Goal: Task Accomplishment & Management: Manage account settings

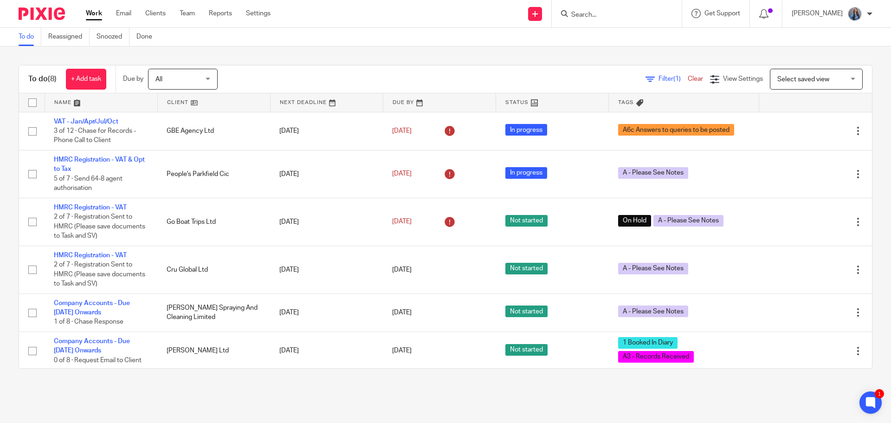
drag, startPoint x: 620, startPoint y: 12, endPoint x: 615, endPoint y: 7, distance: 7.2
click at [620, 12] on input "Search" at bounding box center [613, 15] width 84 height 8
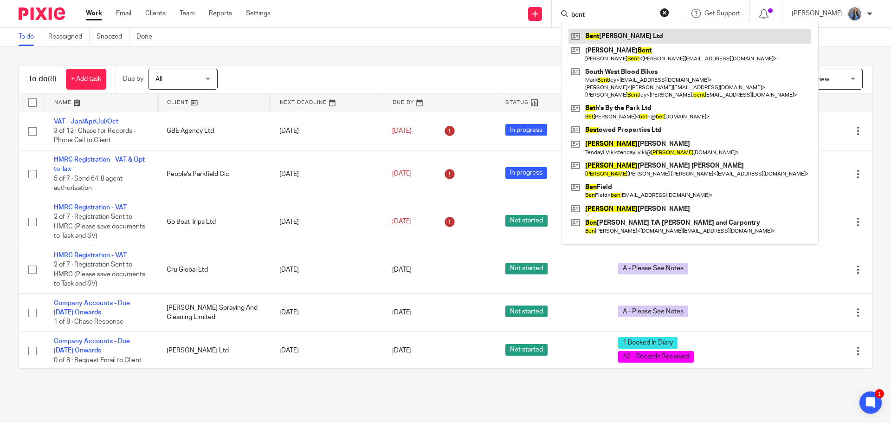
type input "bent"
click at [590, 35] on link at bounding box center [690, 36] width 243 height 14
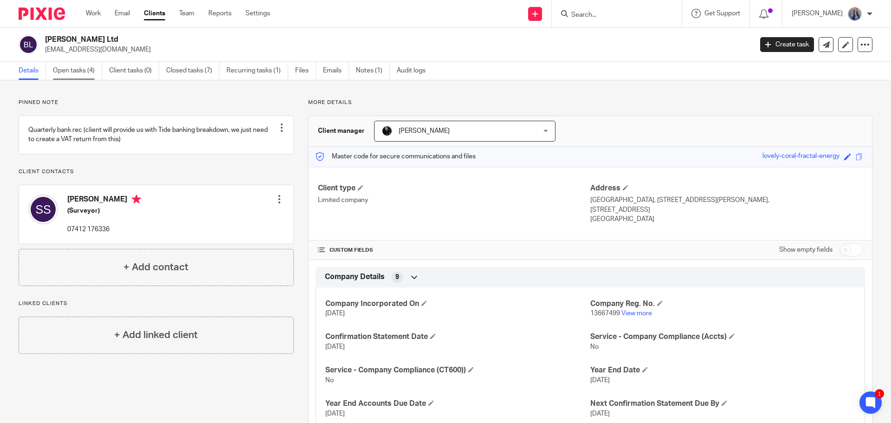
click at [70, 77] on link "Open tasks (4)" at bounding box center [77, 71] width 49 height 18
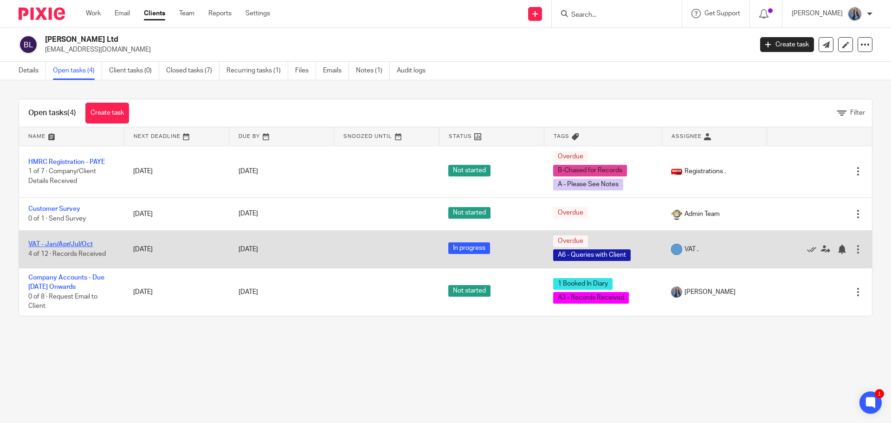
click at [46, 244] on link "VAT - Jan/Apr/Jul/Oct" at bounding box center [60, 244] width 65 height 7
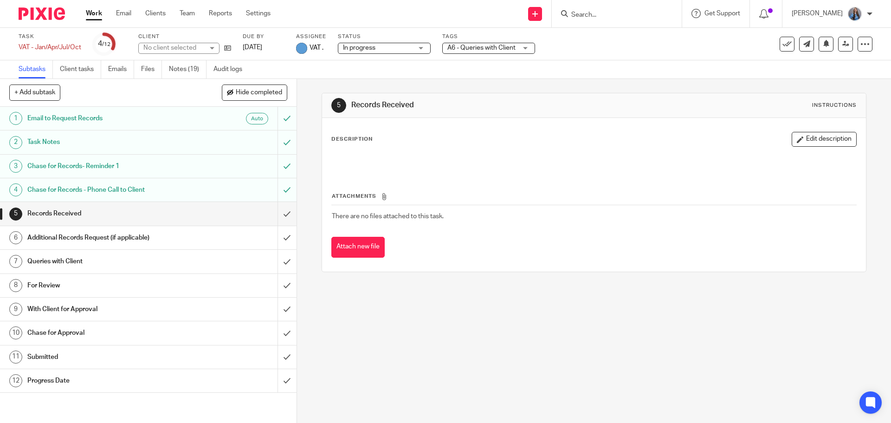
click at [484, 48] on span "A6 - Queries with Client" at bounding box center [482, 48] width 68 height 7
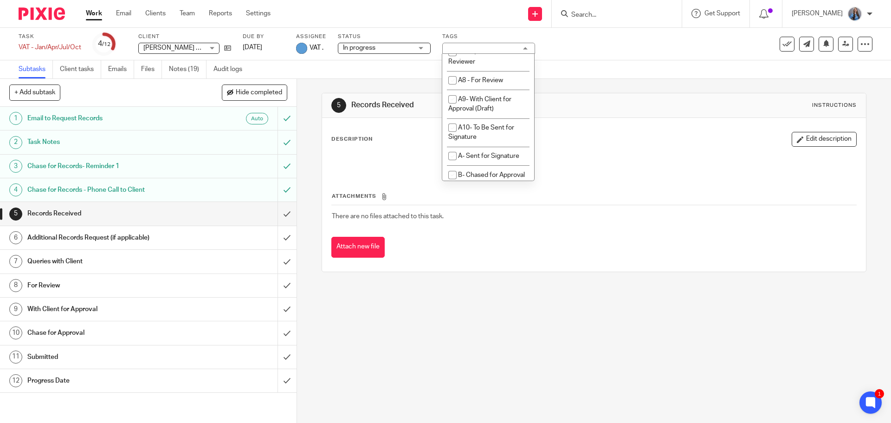
click at [476, 43] on li "A6 - Queries with Client" at bounding box center [488, 33] width 92 height 19
checkbox input "false"
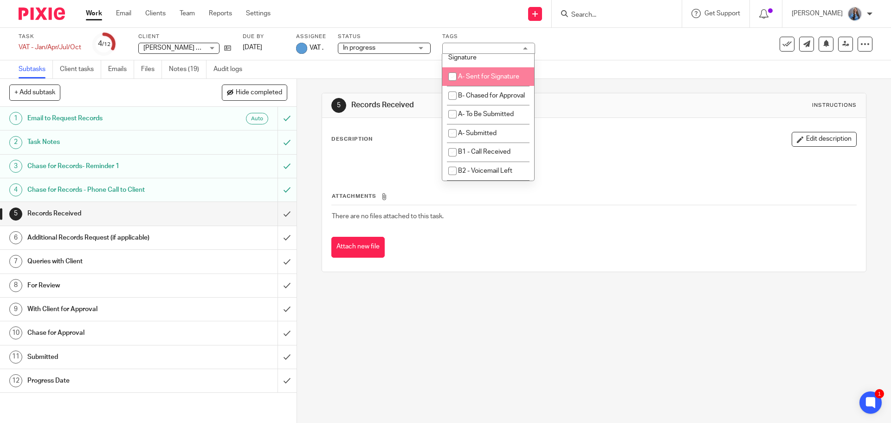
click at [477, 80] on span "A- Sent for Signature" at bounding box center [488, 76] width 61 height 7
checkbox input "true"
click at [188, 70] on link "Notes (19)" at bounding box center [188, 69] width 38 height 18
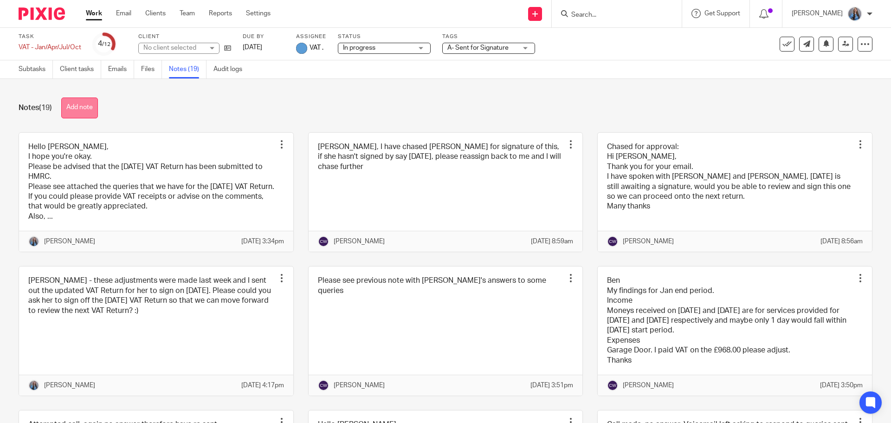
click at [85, 109] on button "Add note" at bounding box center [79, 108] width 37 height 21
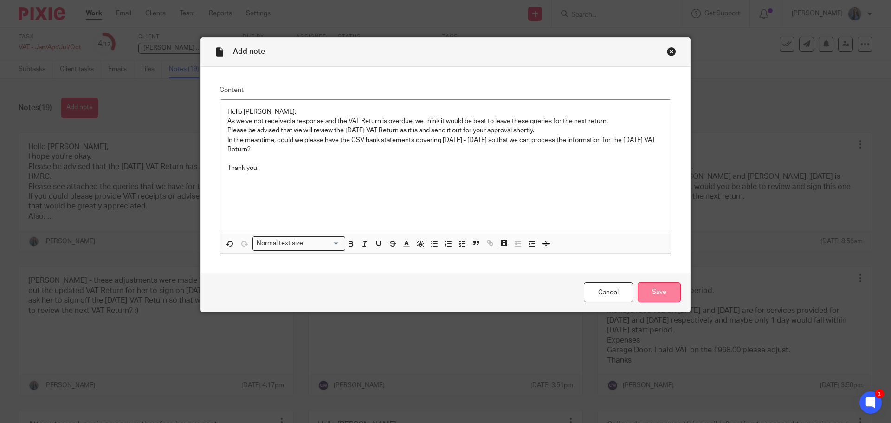
click at [661, 293] on input "Save" at bounding box center [659, 292] width 43 height 20
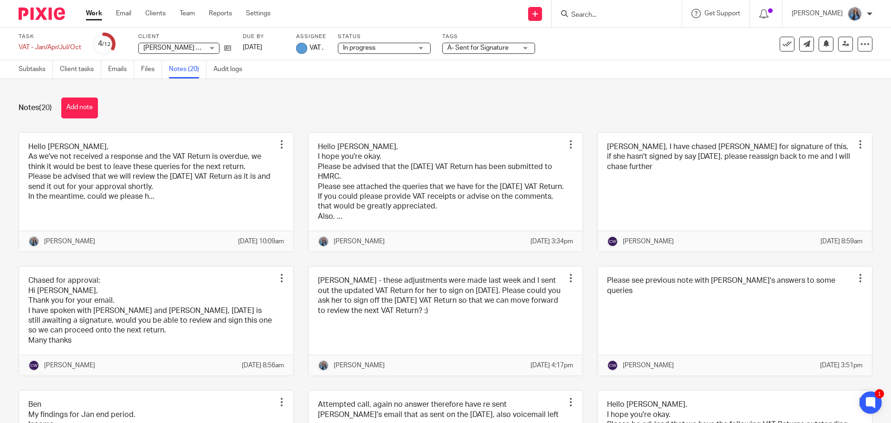
drag, startPoint x: 68, startPoint y: 109, endPoint x: 72, endPoint y: 114, distance: 6.9
click at [68, 109] on button "Add note" at bounding box center [79, 108] width 37 height 21
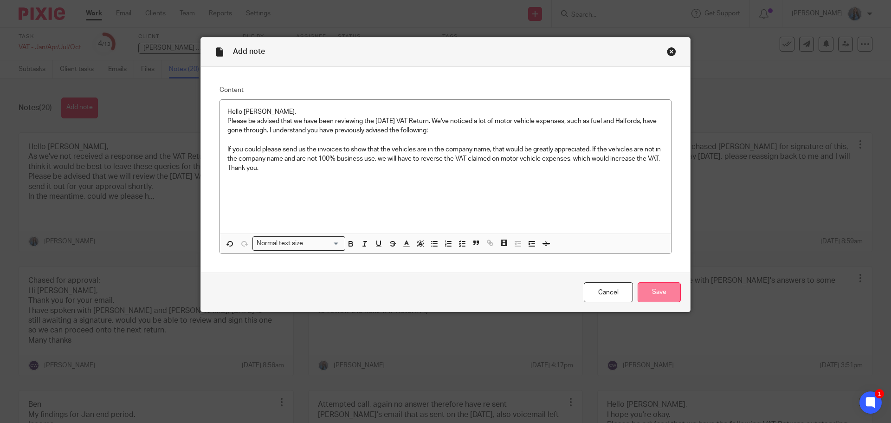
click at [665, 293] on input "Save" at bounding box center [659, 292] width 43 height 20
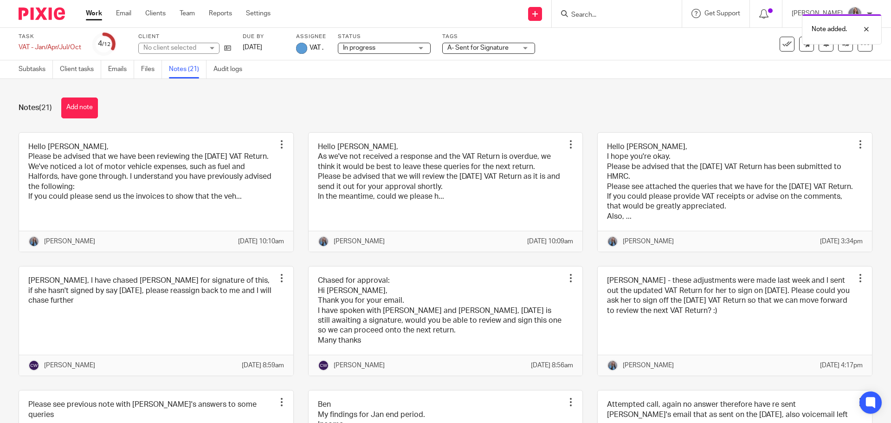
click at [84, 110] on button "Add note" at bounding box center [79, 108] width 37 height 21
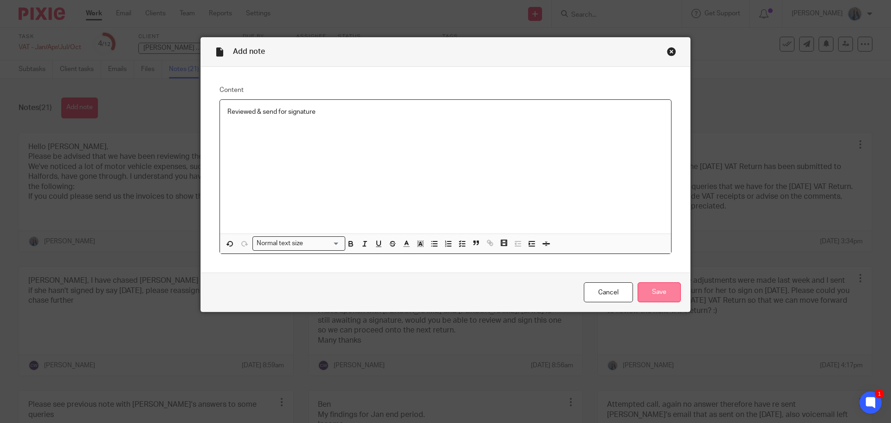
click at [669, 287] on input "Save" at bounding box center [659, 292] width 43 height 20
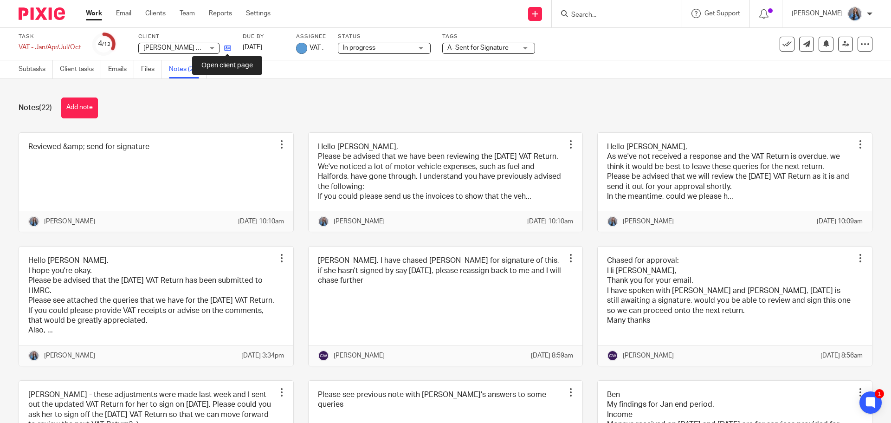
click at [227, 50] on icon at bounding box center [227, 48] width 7 height 7
click at [191, 17] on link "Team" at bounding box center [187, 13] width 15 height 9
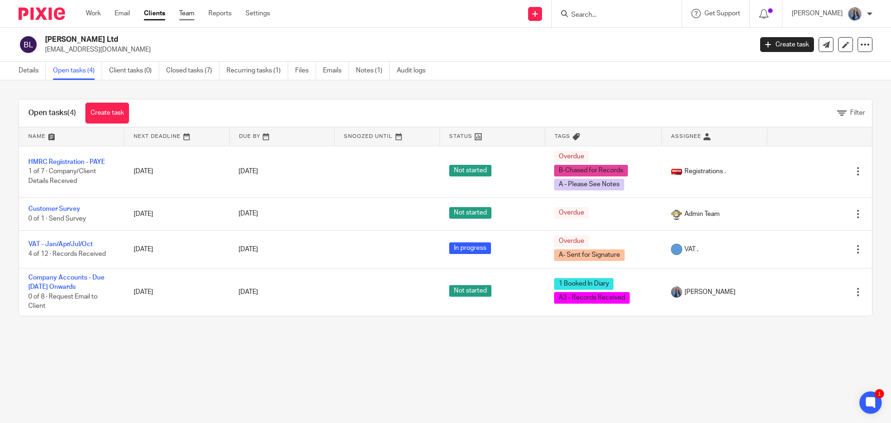
click at [187, 13] on link "Team" at bounding box center [186, 13] width 15 height 9
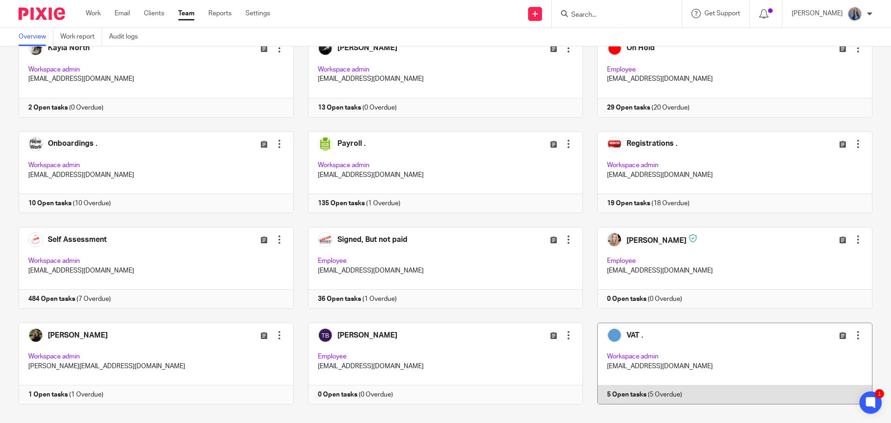
scroll to position [461, 0]
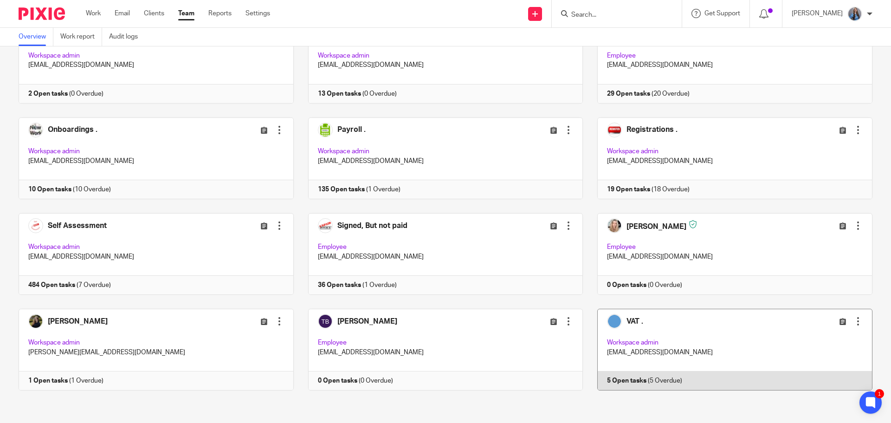
click at [642, 332] on link at bounding box center [728, 350] width 290 height 82
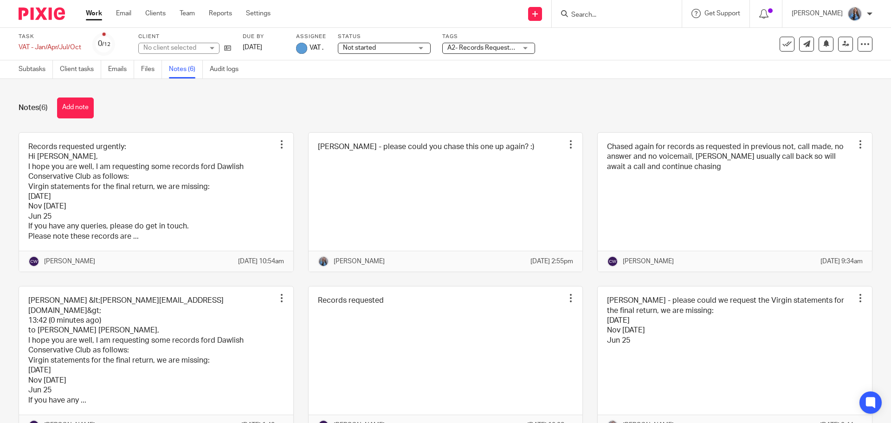
click at [78, 111] on button "Add note" at bounding box center [75, 108] width 37 height 21
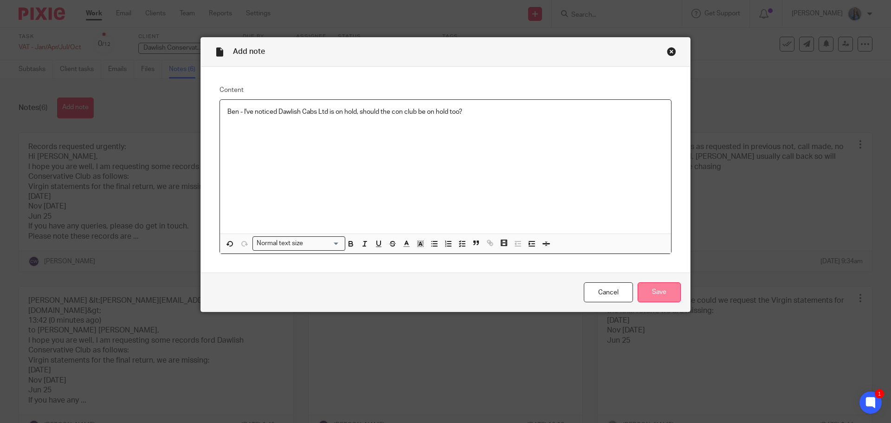
click at [658, 294] on input "Save" at bounding box center [659, 292] width 43 height 20
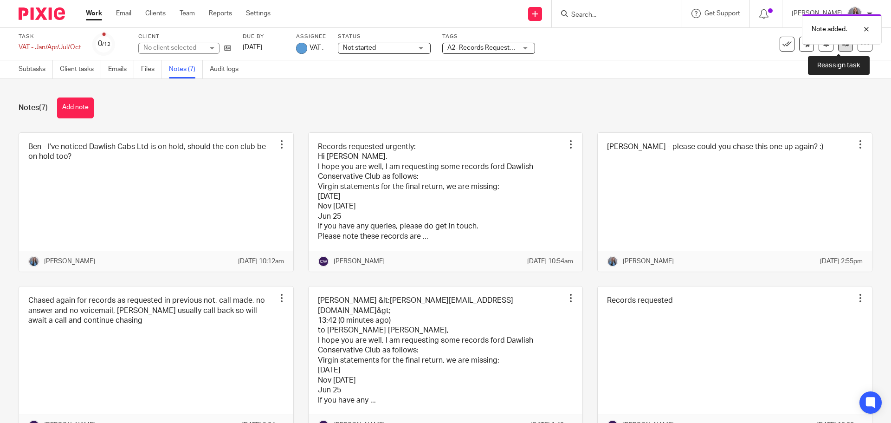
click at [839, 48] on link at bounding box center [846, 44] width 15 height 15
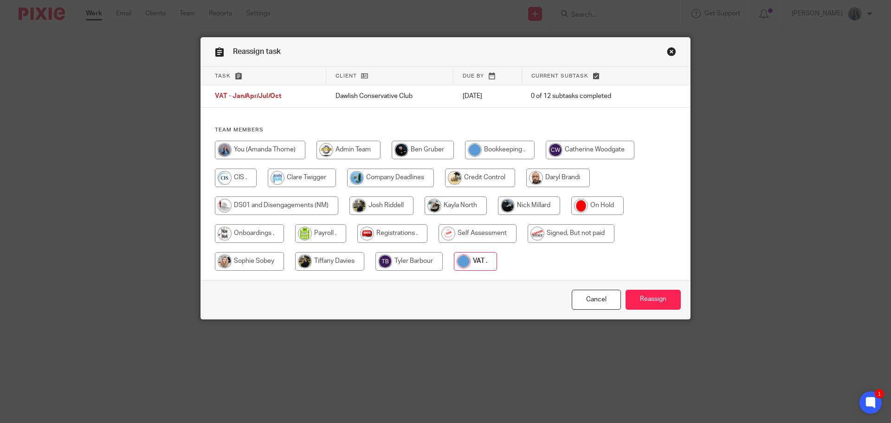
click at [431, 149] on input "radio" at bounding box center [423, 150] width 62 height 19
radio input "true"
click at [641, 295] on input "Reassign" at bounding box center [653, 300] width 55 height 20
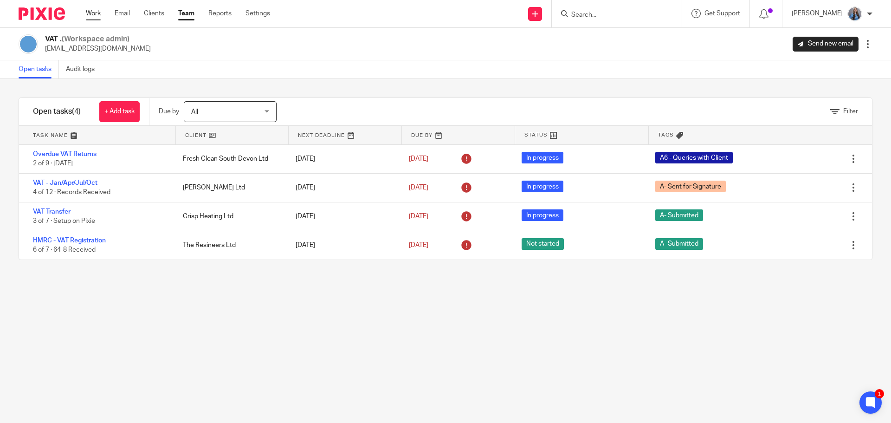
click at [94, 11] on link "Work" at bounding box center [93, 13] width 15 height 9
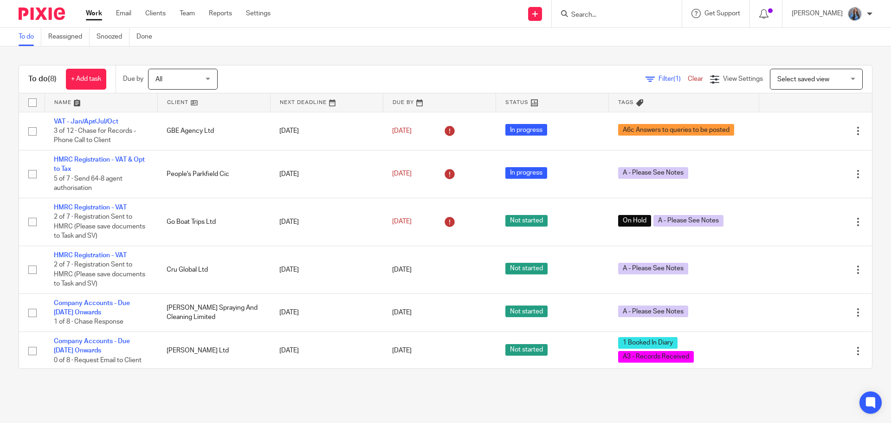
click at [53, 100] on link at bounding box center [101, 102] width 112 height 19
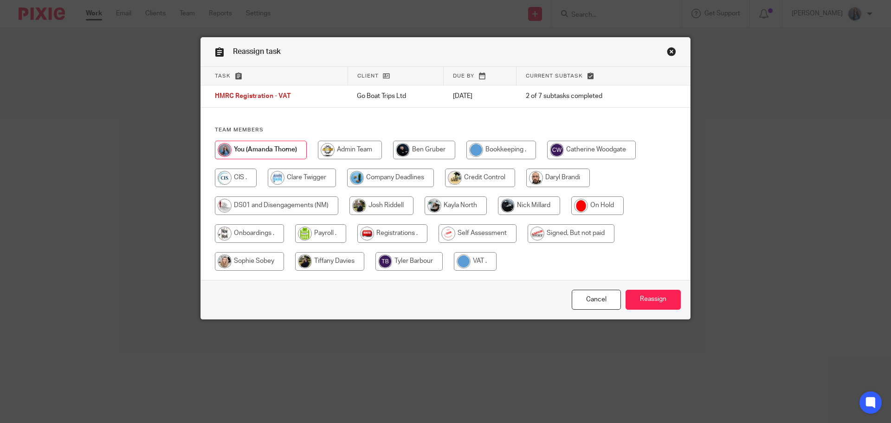
click at [486, 251] on div at bounding box center [446, 210] width 462 height 139
click at [481, 261] on input "radio" at bounding box center [475, 261] width 43 height 19
radio input "true"
click at [632, 304] on input "Reassign" at bounding box center [653, 300] width 55 height 20
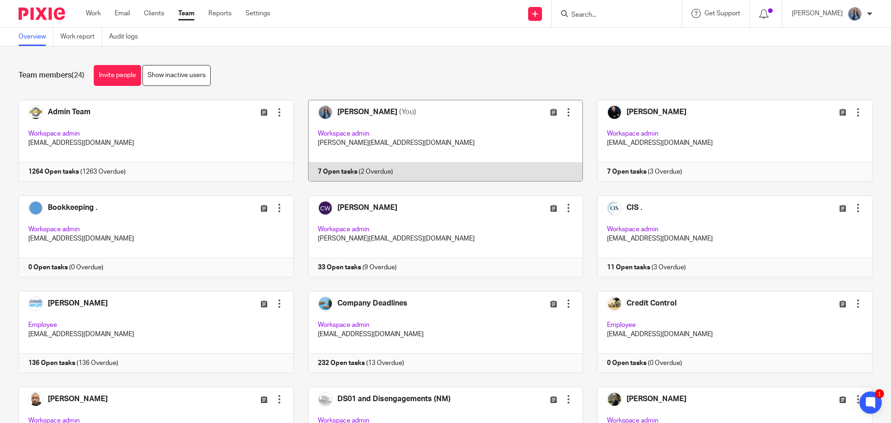
click at [443, 109] on link at bounding box center [439, 141] width 290 height 82
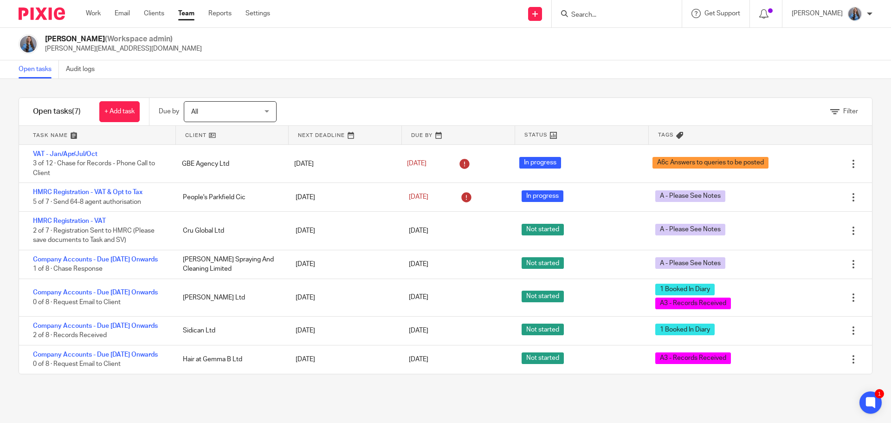
click at [205, 140] on link at bounding box center [232, 135] width 113 height 19
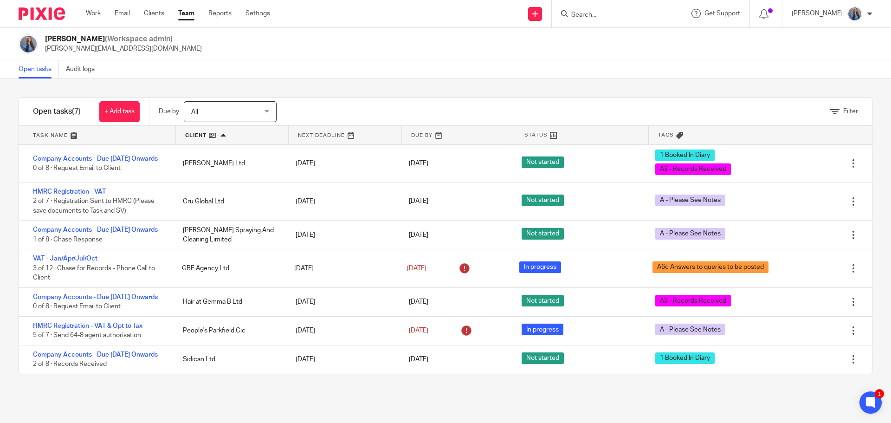
click at [587, 20] on div at bounding box center [617, 13] width 130 height 27
click at [589, 20] on div at bounding box center [617, 13] width 130 height 27
click at [579, 14] on input "Search" at bounding box center [613, 15] width 84 height 8
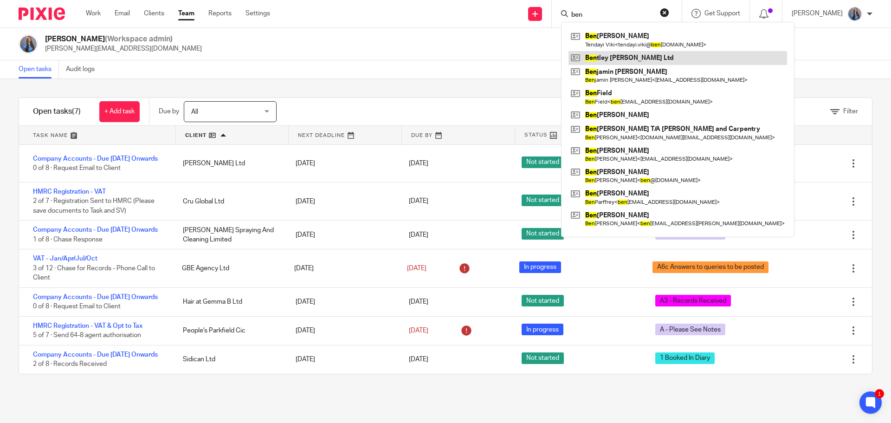
type input "ben"
click at [592, 53] on link at bounding box center [678, 58] width 219 height 14
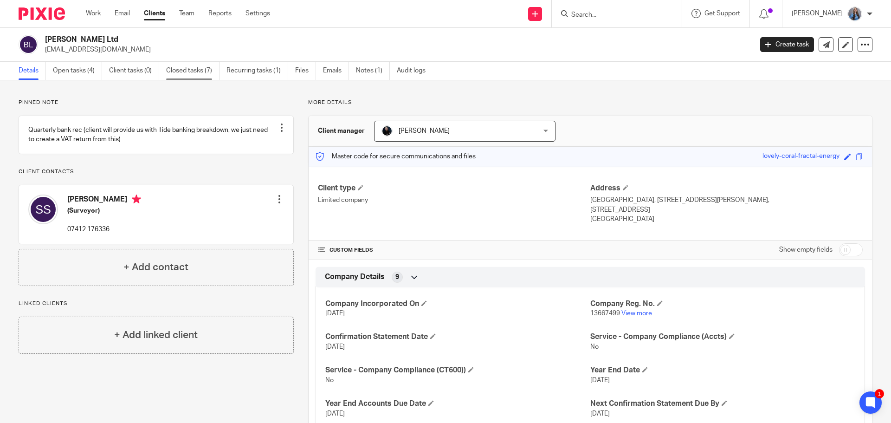
click at [206, 72] on link "Closed tasks (7)" at bounding box center [192, 71] width 53 height 18
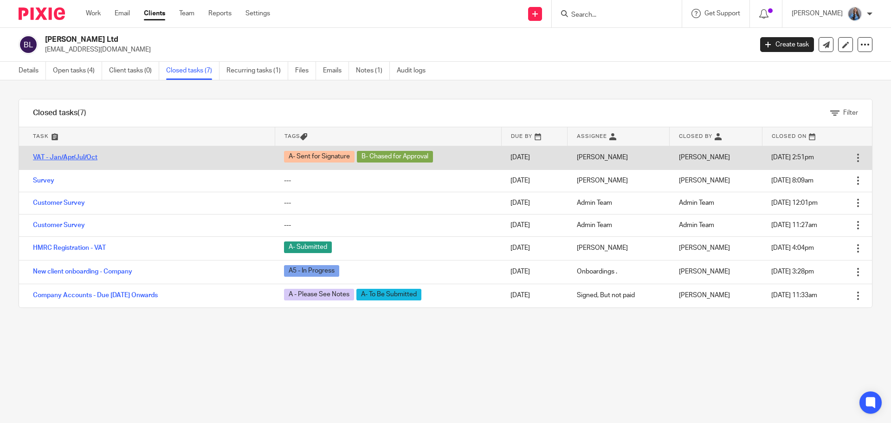
click at [77, 154] on link "VAT - Jan/Apr/Jul/Oct" at bounding box center [65, 157] width 65 height 7
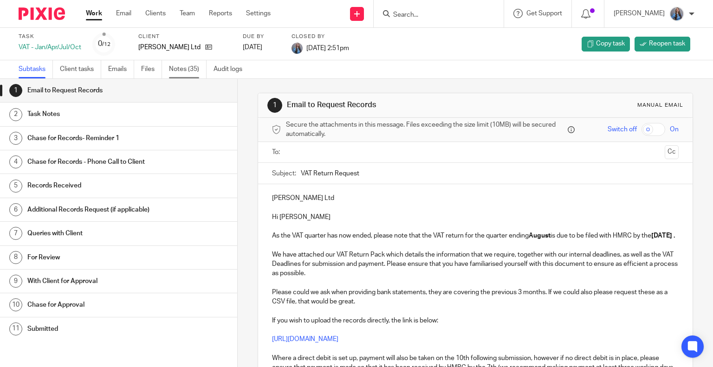
click at [182, 66] on link "Notes (35)" at bounding box center [188, 69] width 38 height 18
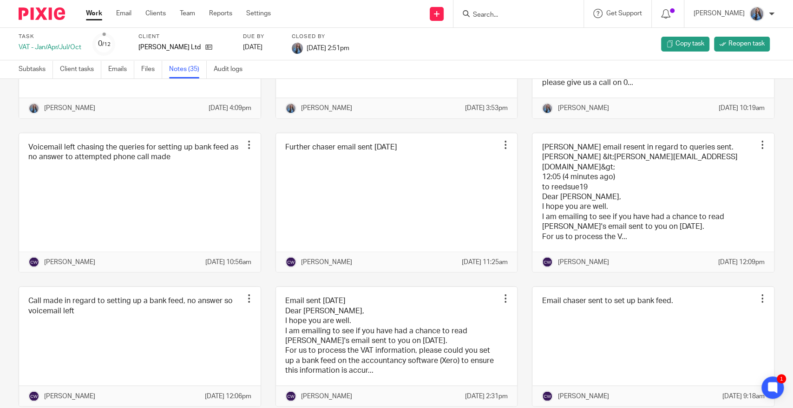
scroll to position [1036, 0]
drag, startPoint x: 681, startPoint y: 1, endPoint x: 357, endPoint y: 203, distance: 381.9
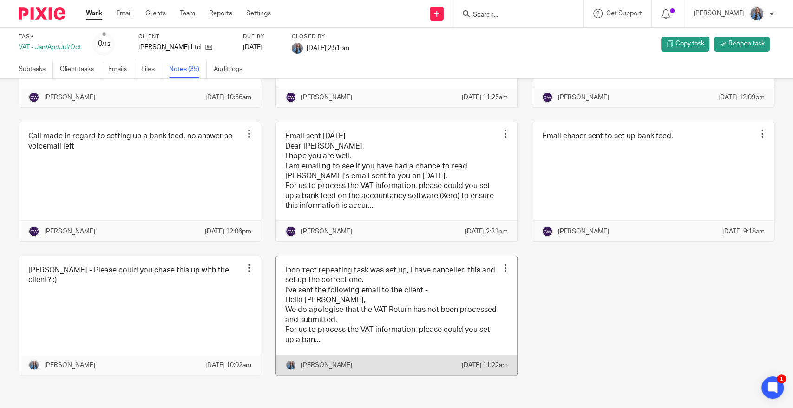
scroll to position [1298, 0]
click at [450, 310] on link at bounding box center [396, 315] width 241 height 119
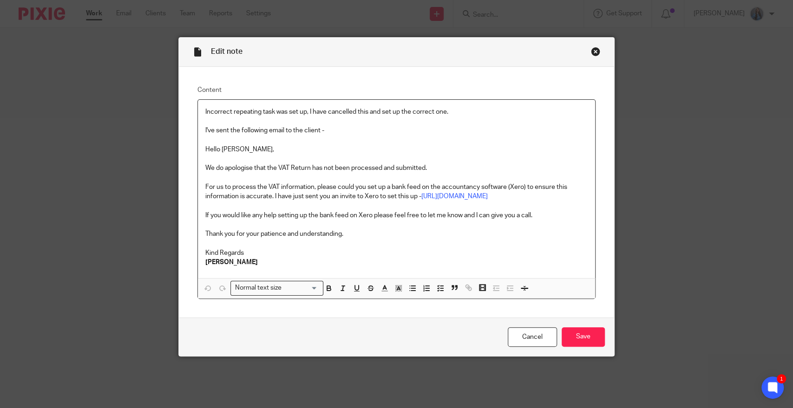
click at [591, 49] on div "Close this dialog window" at bounding box center [595, 51] width 9 height 9
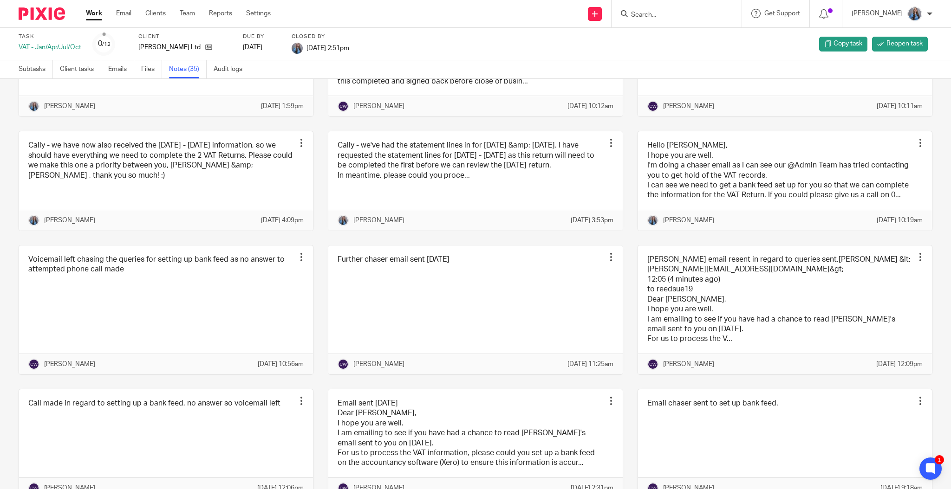
scroll to position [834, 0]
drag, startPoint x: 668, startPoint y: 4, endPoint x: 620, endPoint y: 90, distance: 98.5
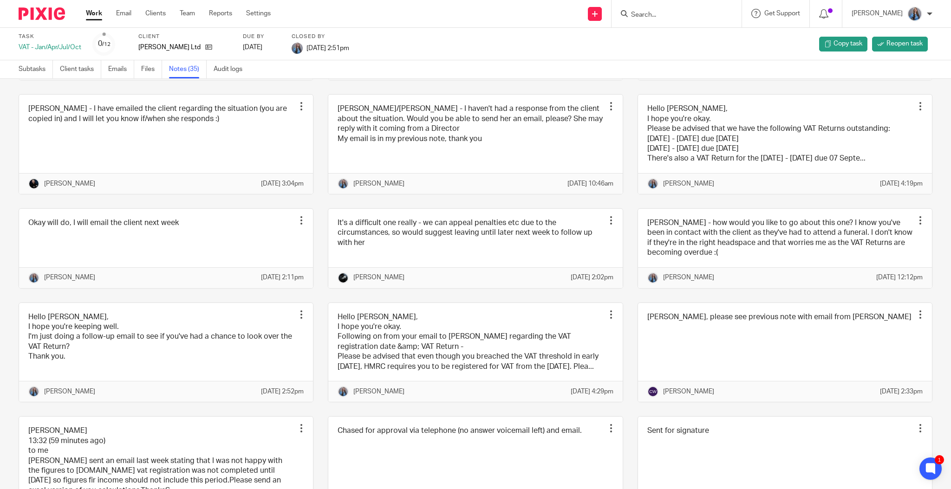
scroll to position [0, 0]
